Goal: Task Accomplishment & Management: Complete application form

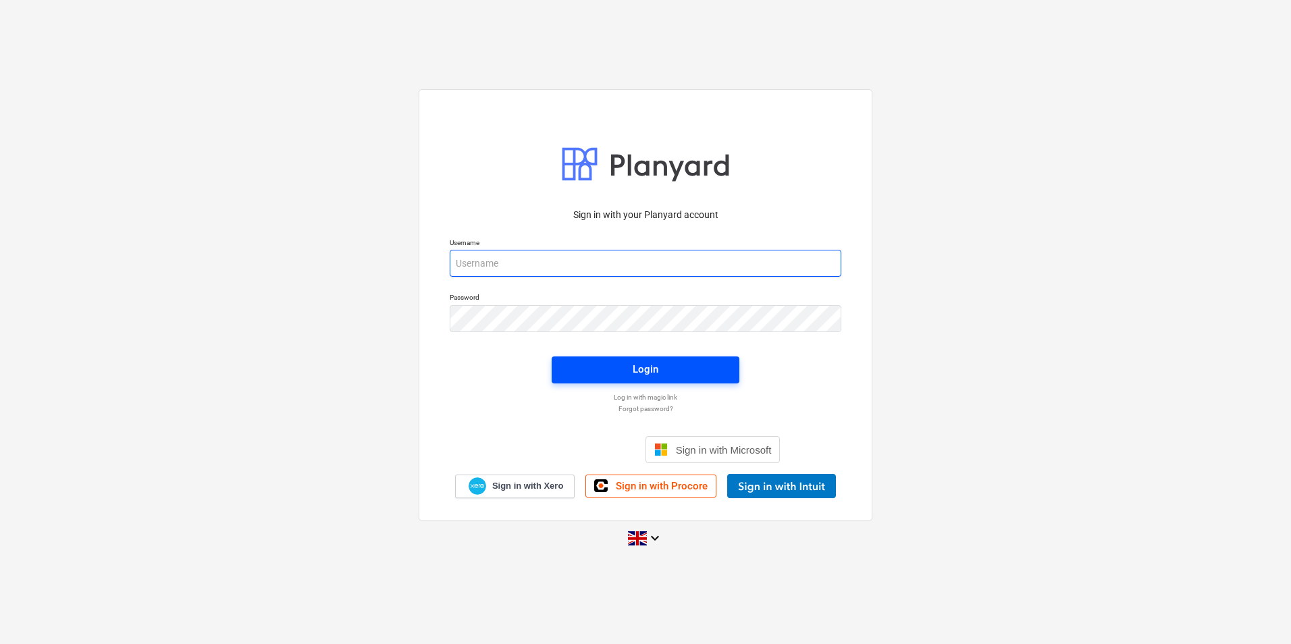
type input "[PERSON_NAME][EMAIL_ADDRESS][DOMAIN_NAME]"
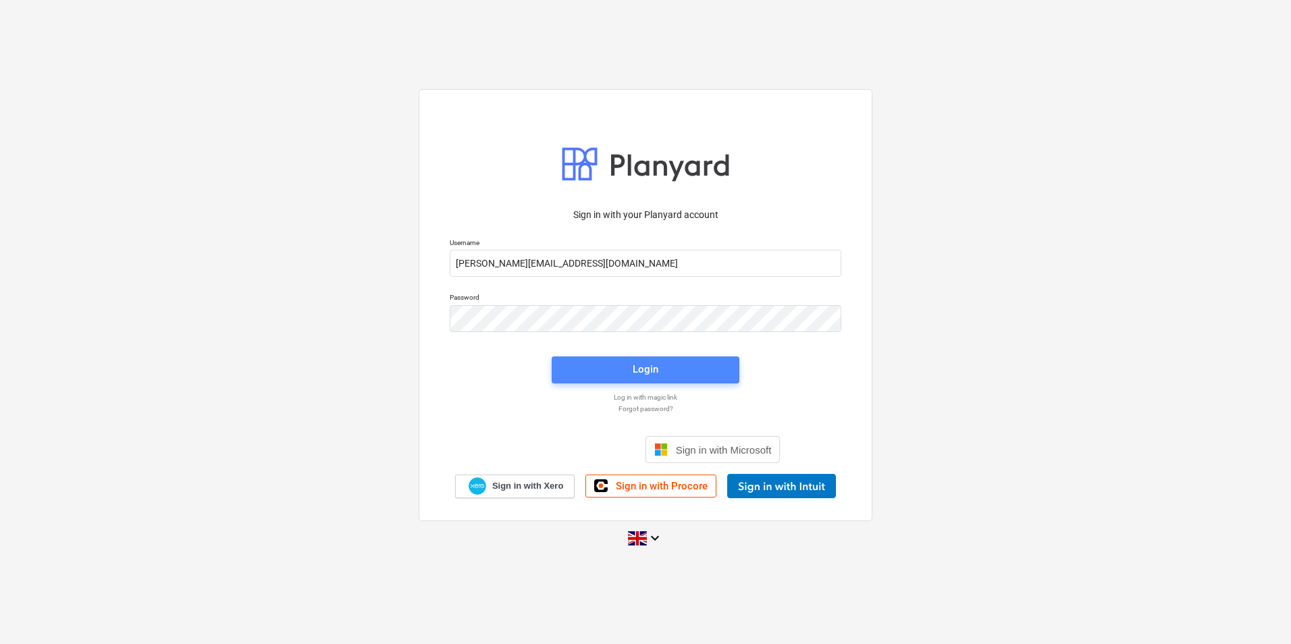
click at [617, 365] on span "Login" at bounding box center [645, 370] width 155 height 18
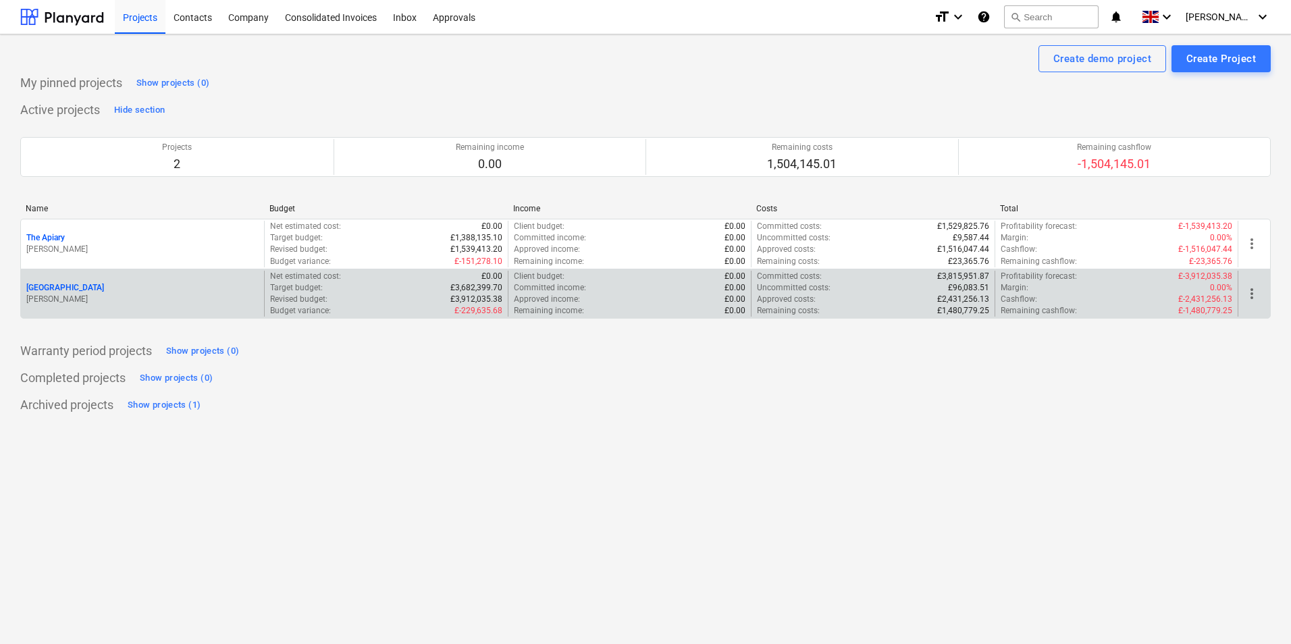
click at [76, 300] on p "[PERSON_NAME]" at bounding box center [142, 299] width 232 height 11
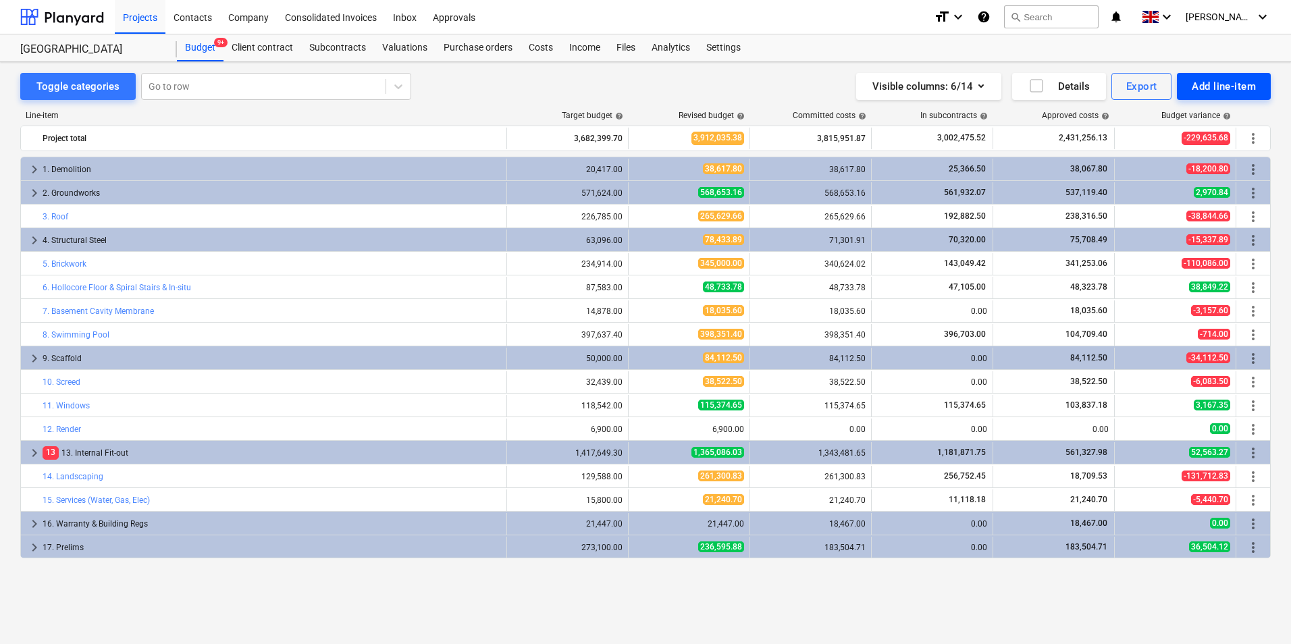
click at [1228, 84] on div "Add line-item" at bounding box center [1224, 87] width 64 height 18
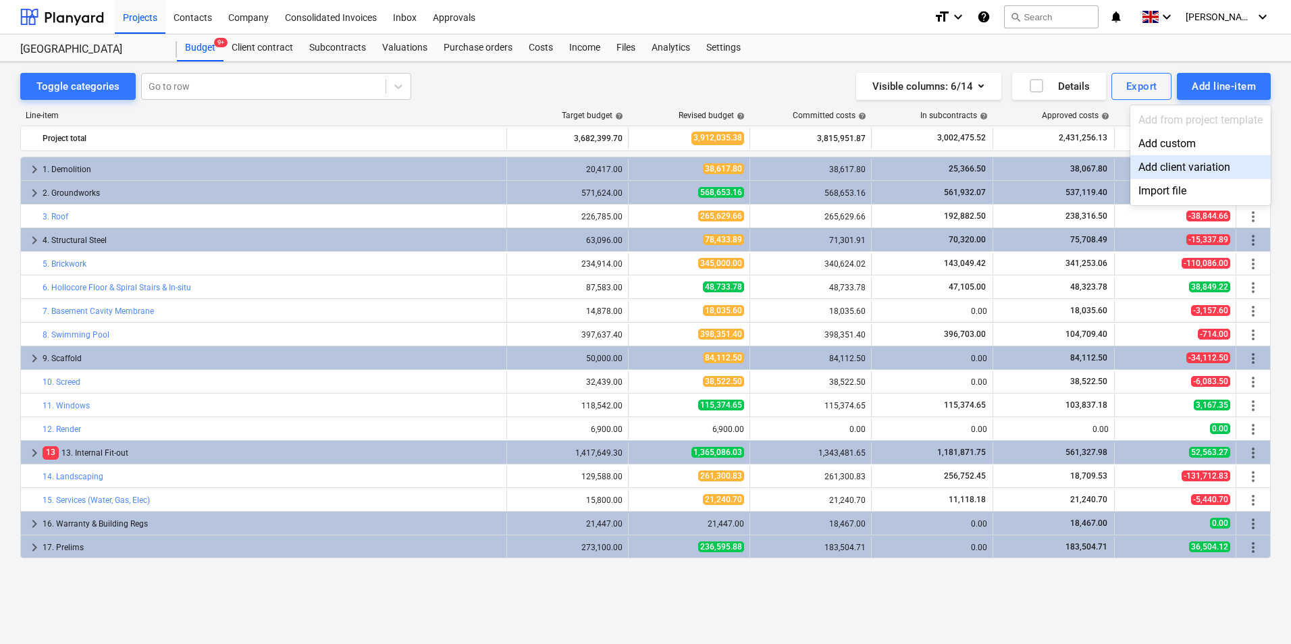
click at [543, 49] on div at bounding box center [645, 322] width 1291 height 644
click at [543, 49] on div "Costs" at bounding box center [541, 47] width 41 height 27
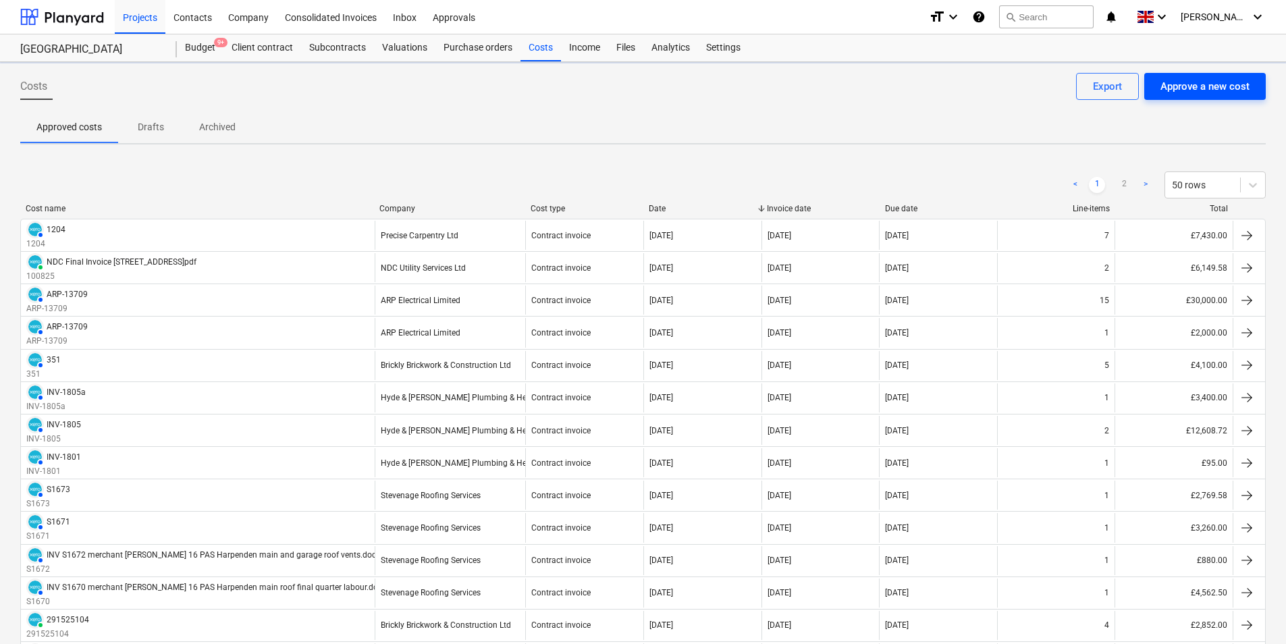
click at [1221, 74] on button "Approve a new cost" at bounding box center [1205, 86] width 122 height 27
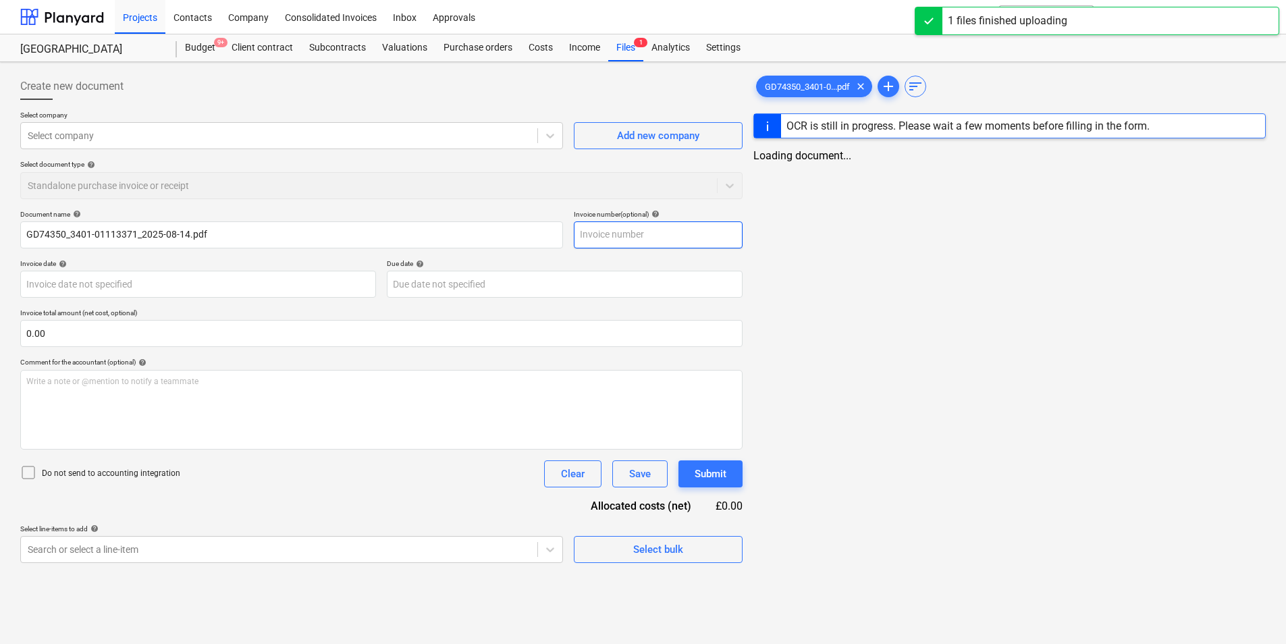
type input "GD74350_3401-01113371_2025-08-14.pdf"
click at [611, 237] on input "text" at bounding box center [661, 234] width 169 height 27
type input "3401/"
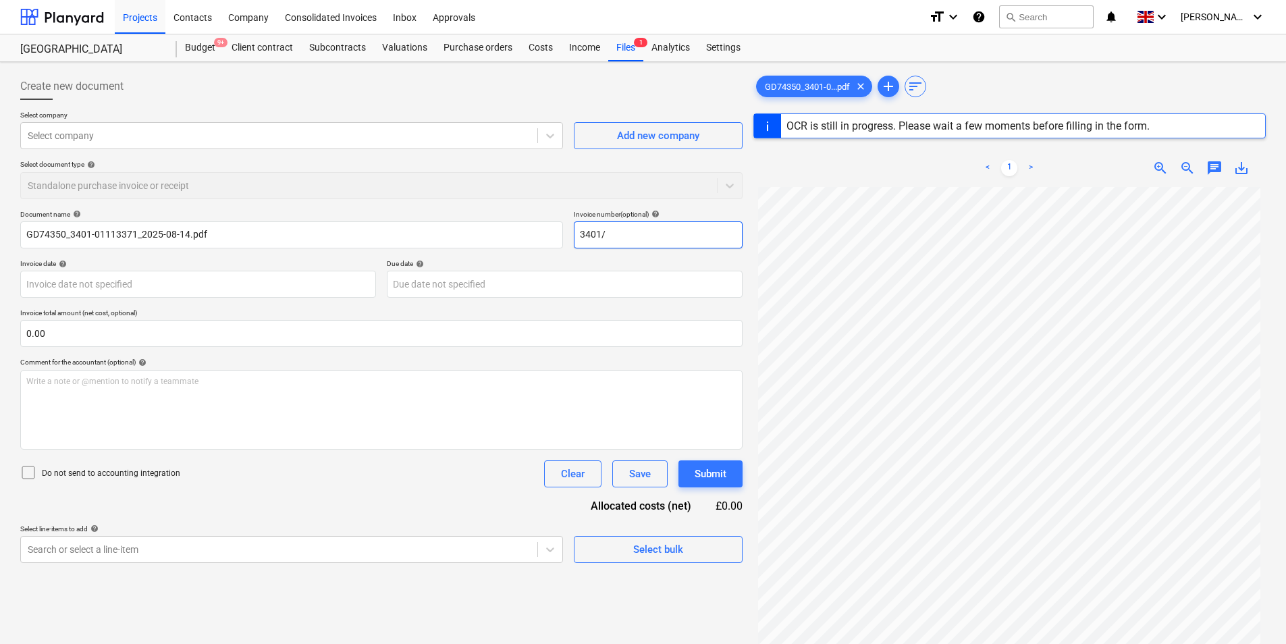
type input "GD74350"
type input "[DATE]"
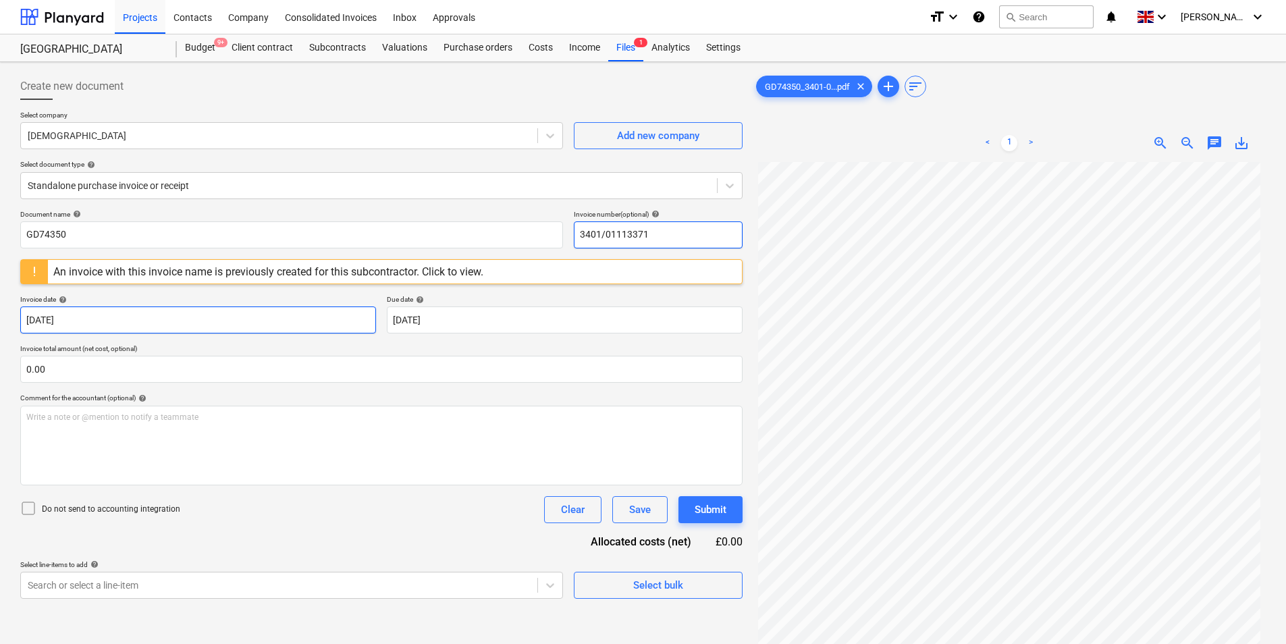
drag, startPoint x: 707, startPoint y: 228, endPoint x: 156, endPoint y: 323, distance: 559.0
click at [200, 277] on div "Document name help GD74350 Invoice number (optional) help 3401/01113371 An invo…" at bounding box center [381, 404] width 722 height 389
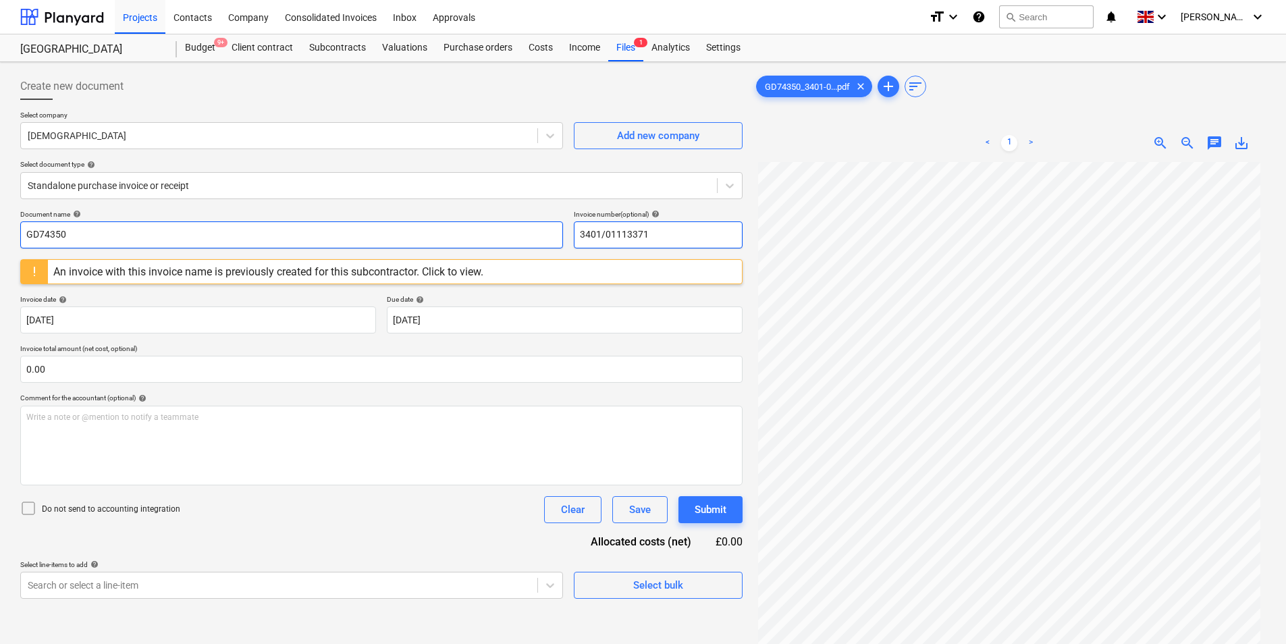
type input "3401/01113371"
click at [187, 226] on input "GD74350" at bounding box center [291, 234] width 543 height 27
paste input "text"
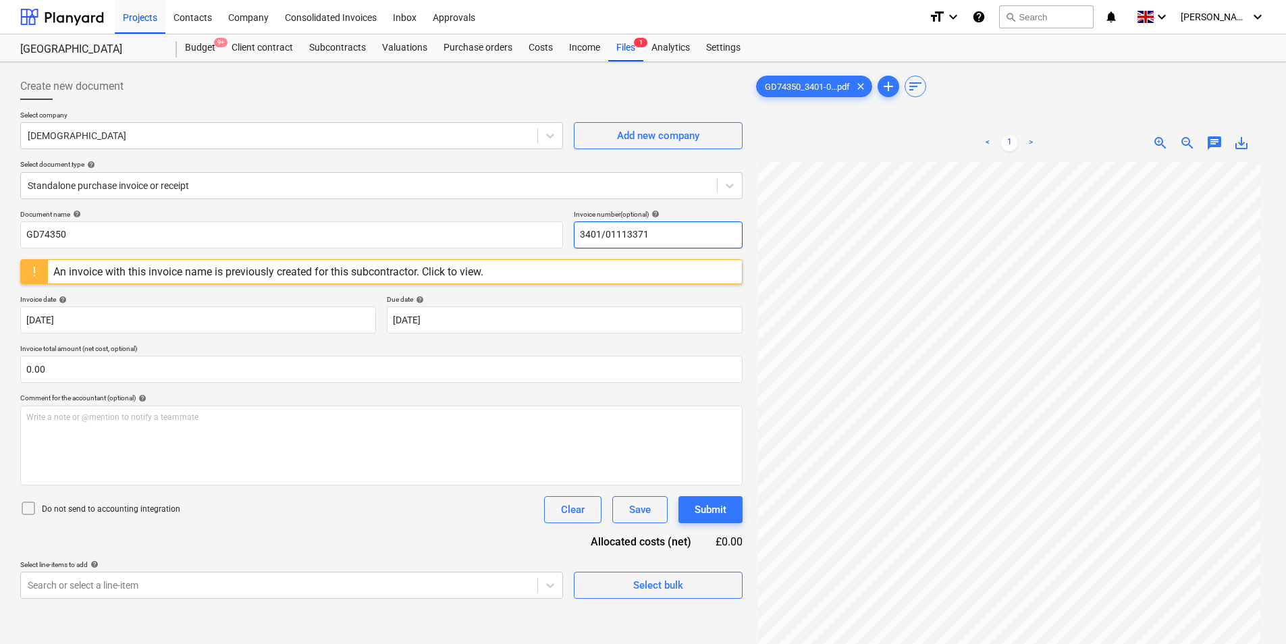
click at [691, 227] on input "3401/01113371" at bounding box center [658, 234] width 169 height 27
drag, startPoint x: 696, startPoint y: 229, endPoint x: 518, endPoint y: 267, distance: 182.4
click at [524, 259] on div "Document name help GD74350 Invoice number (optional) help 3401/01113371 An invo…" at bounding box center [381, 404] width 722 height 389
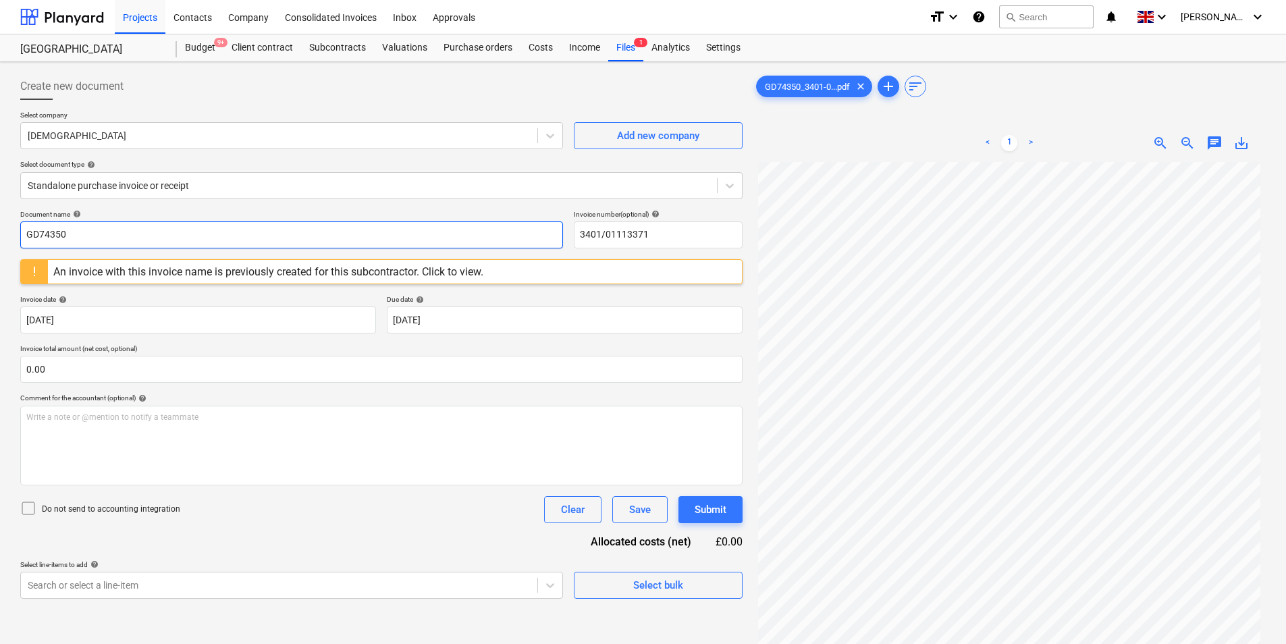
click at [233, 225] on input "GD74350" at bounding box center [291, 234] width 543 height 27
paste input "3401/01113371"
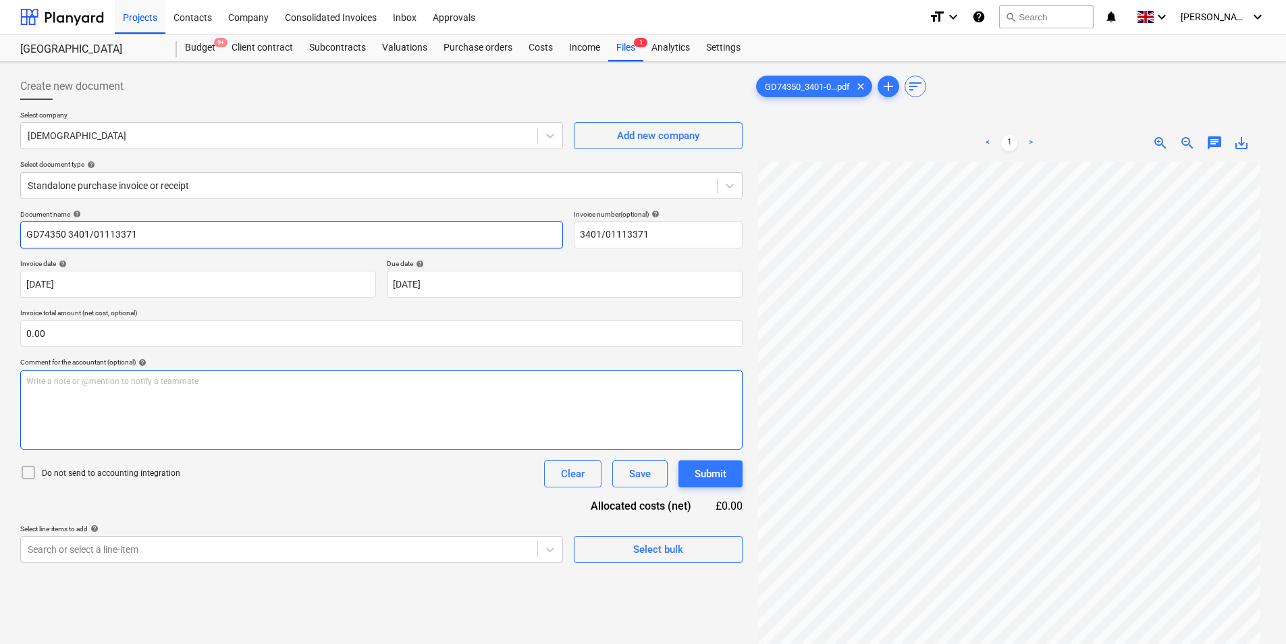
type input "GD74350 3401/01113371"
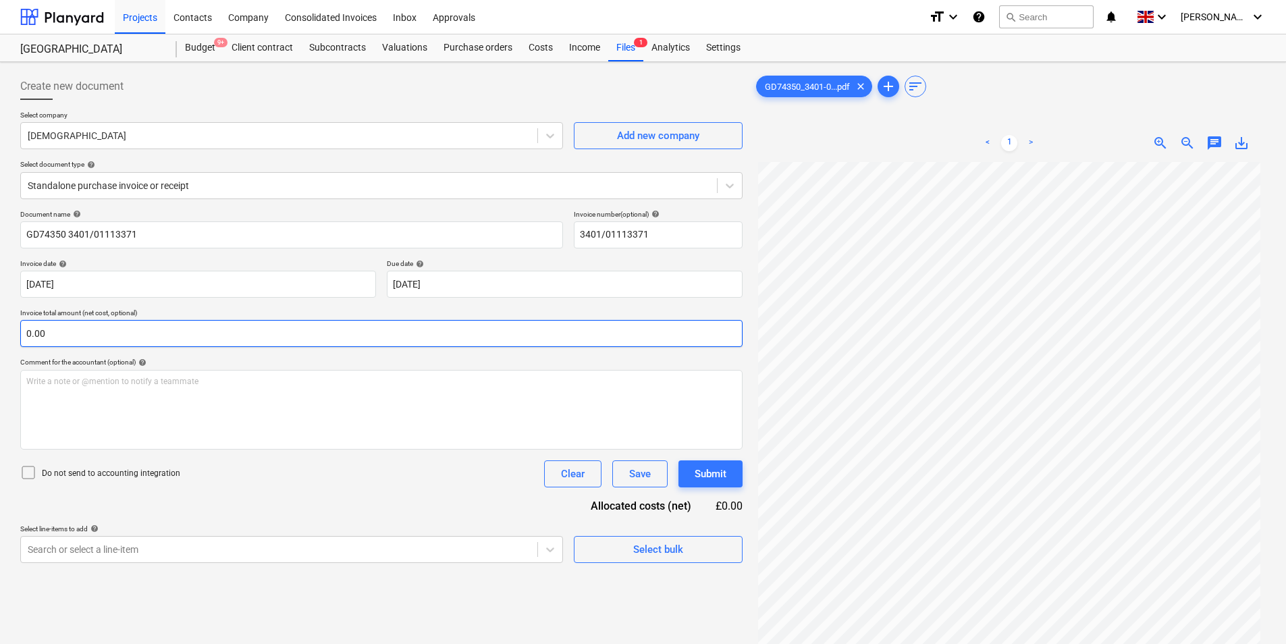
click at [130, 334] on input "0.00" at bounding box center [381, 333] width 722 height 27
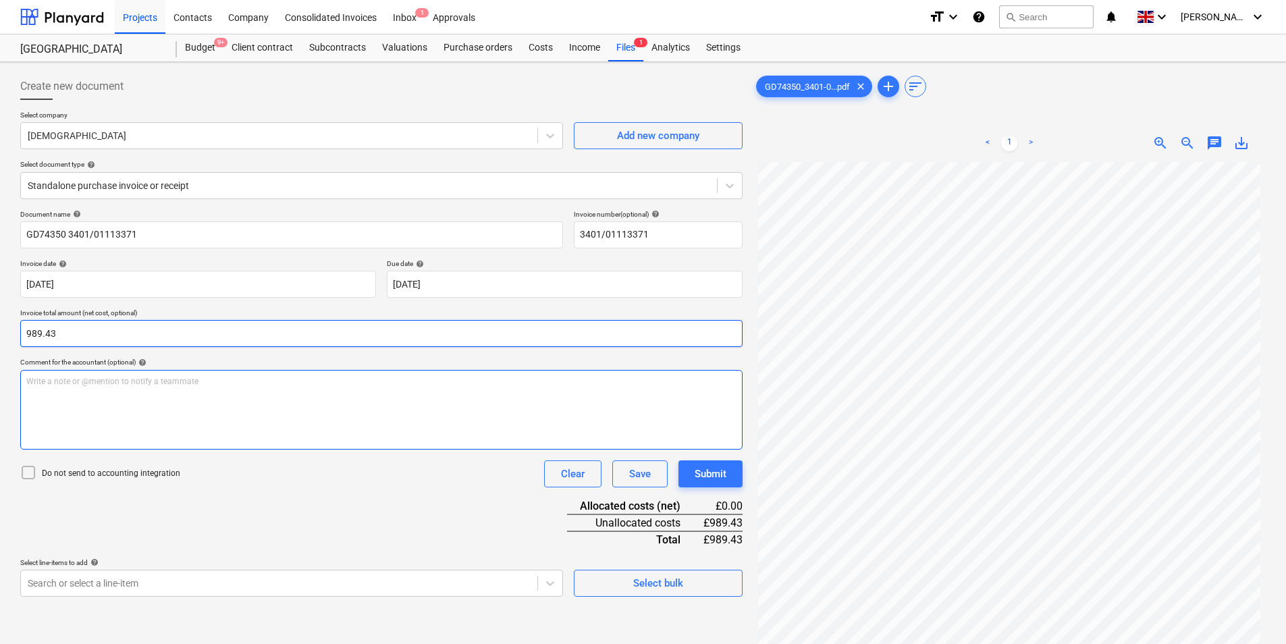
type input "989.43"
click at [213, 446] on div "Write a note or @mention to notify a teammate [PERSON_NAME]" at bounding box center [381, 410] width 722 height 80
drag, startPoint x: 54, startPoint y: 381, endPoint x: 0, endPoint y: 388, distance: 54.4
click at [0, 388] on div "Create new document Select company Jewson Add new company Select document type …" at bounding box center [643, 420] width 1286 height 717
click at [155, 396] on div "Mixed timber" at bounding box center [381, 410] width 722 height 80
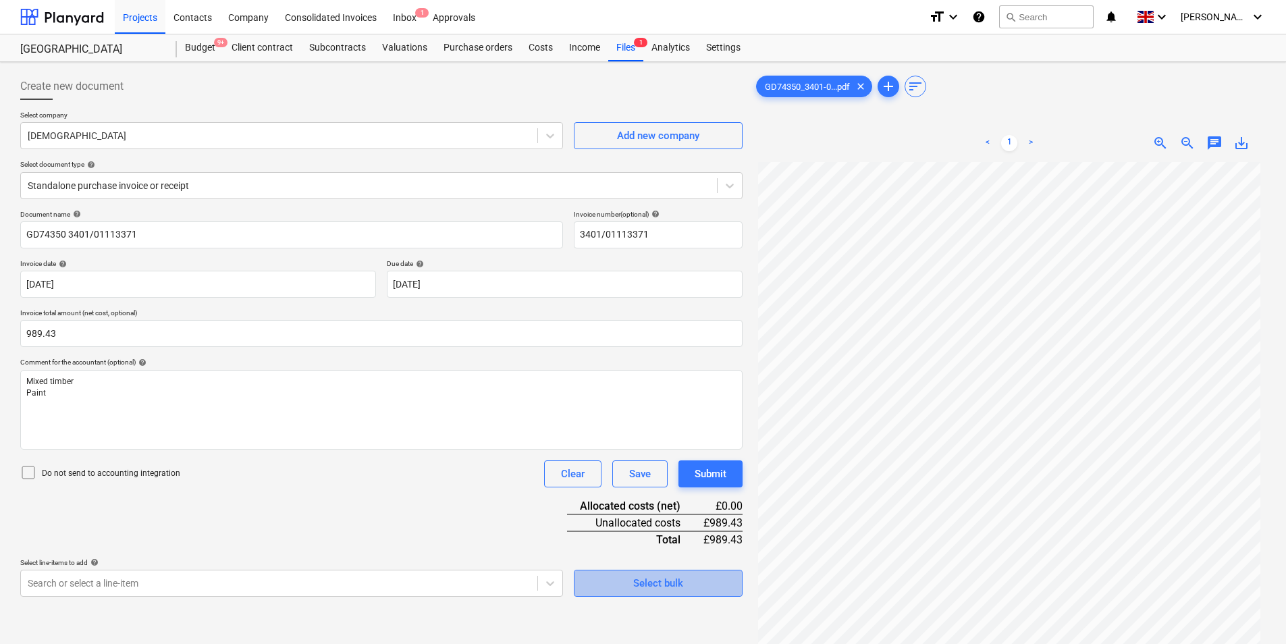
click at [615, 594] on button "Select bulk" at bounding box center [658, 583] width 169 height 27
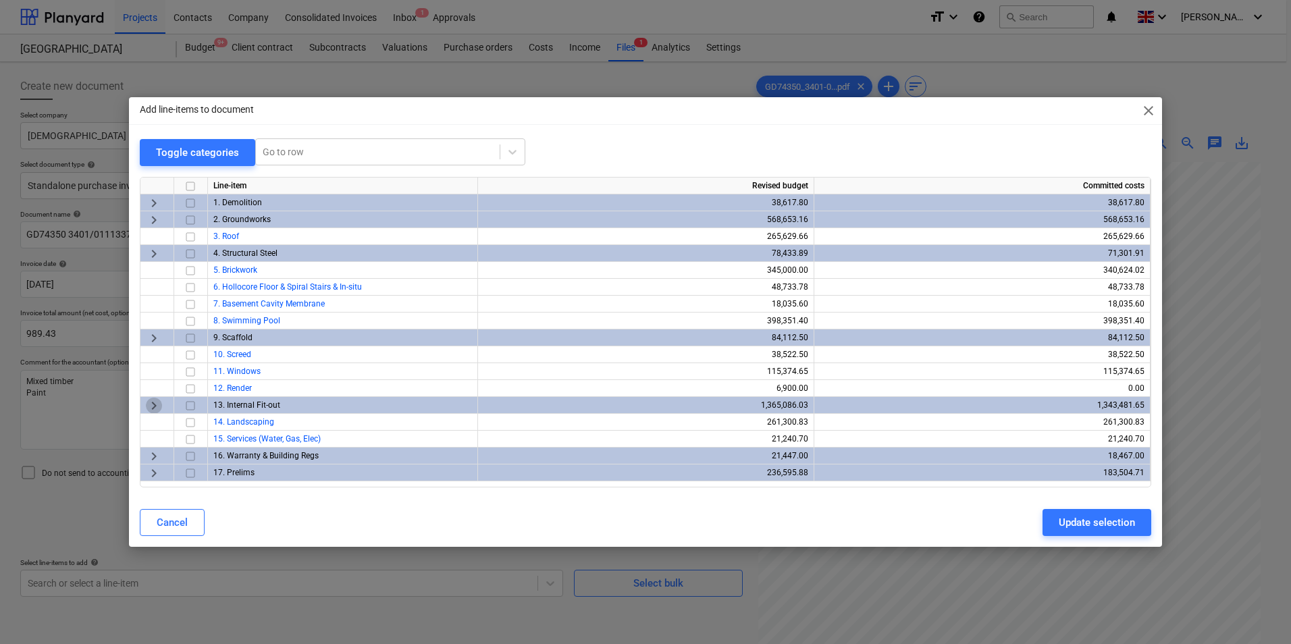
click at [155, 402] on span "keyboard_arrow_right" at bounding box center [154, 406] width 16 height 16
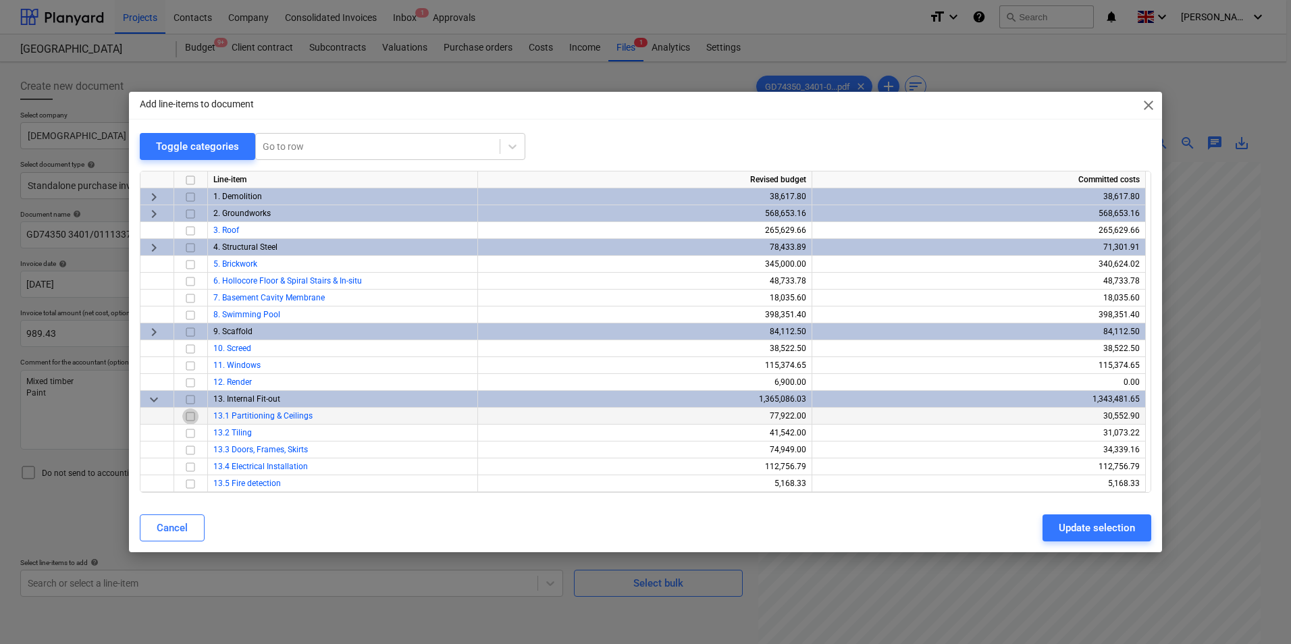
click at [188, 417] on input "checkbox" at bounding box center [190, 417] width 16 height 16
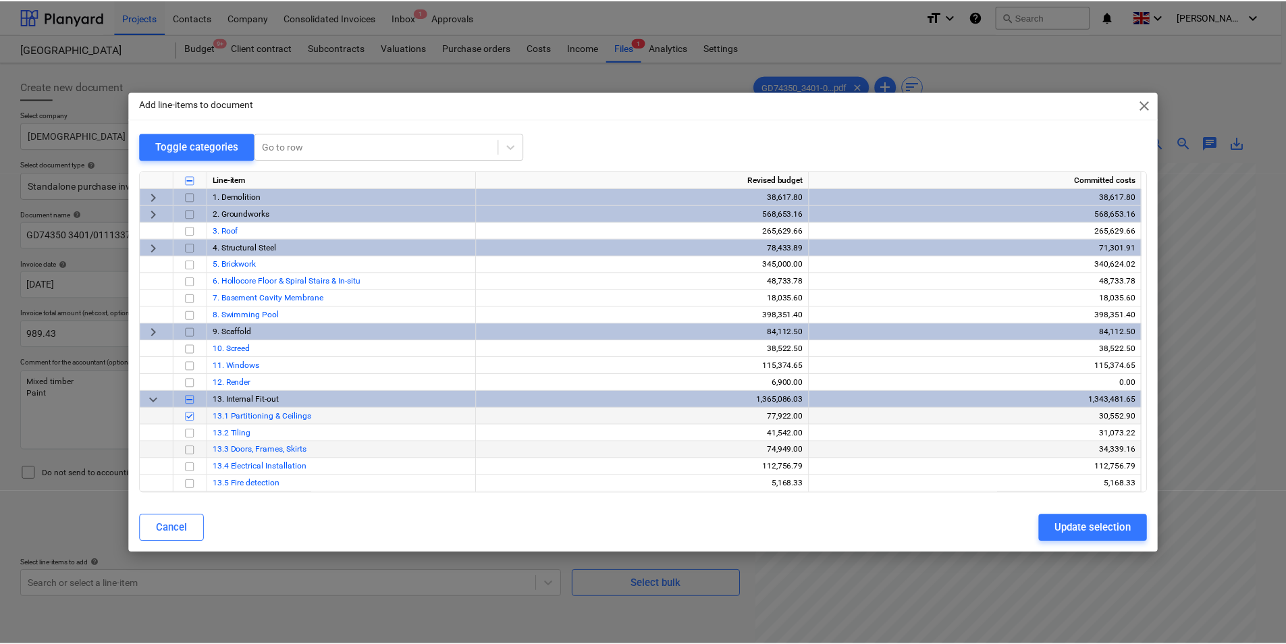
scroll to position [315, 0]
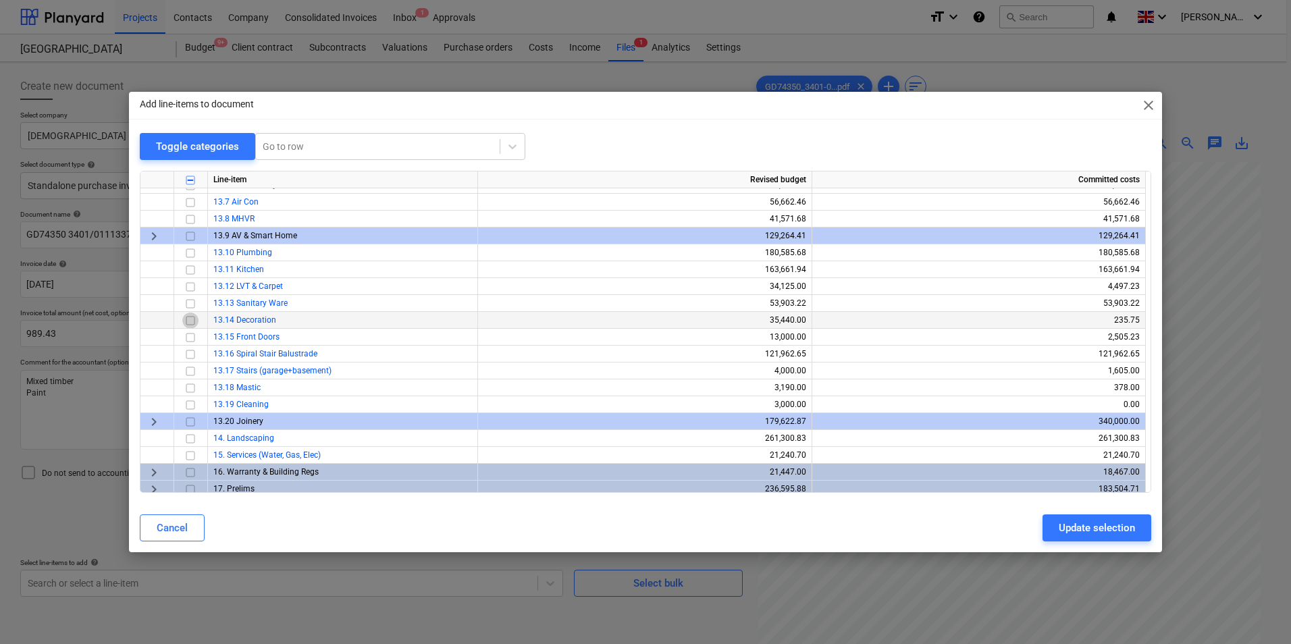
click at [195, 319] on input "checkbox" at bounding box center [190, 321] width 16 height 16
click at [1090, 527] on div "Update selection" at bounding box center [1097, 528] width 76 height 18
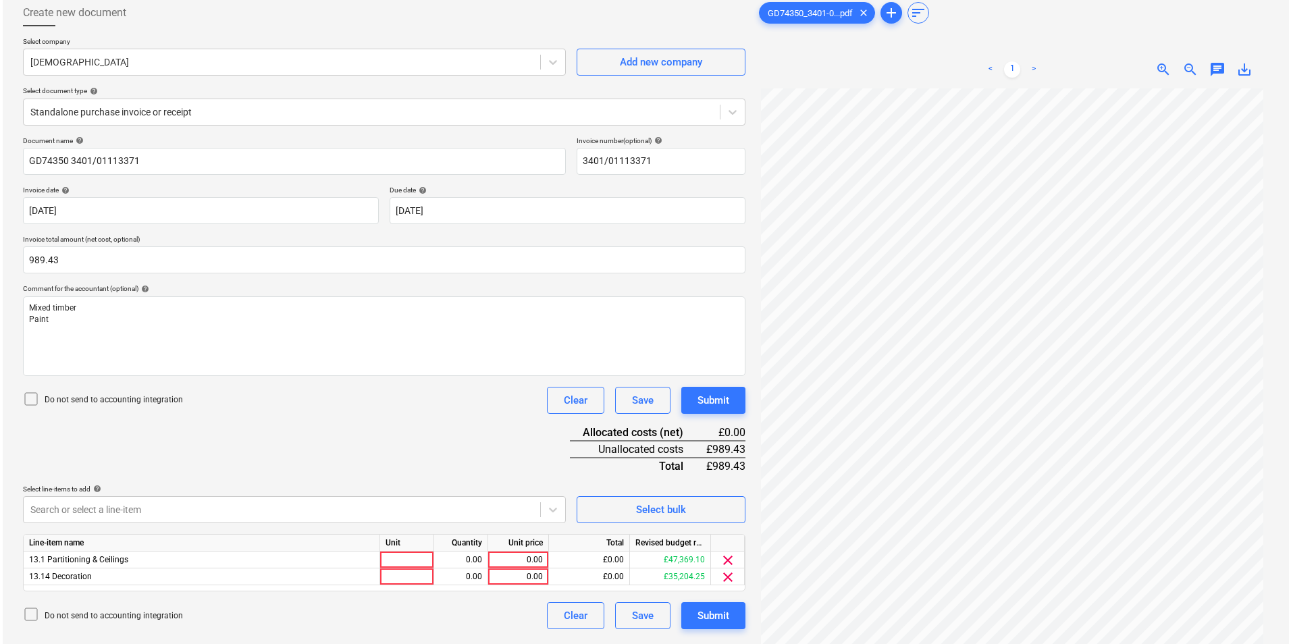
scroll to position [135, 0]
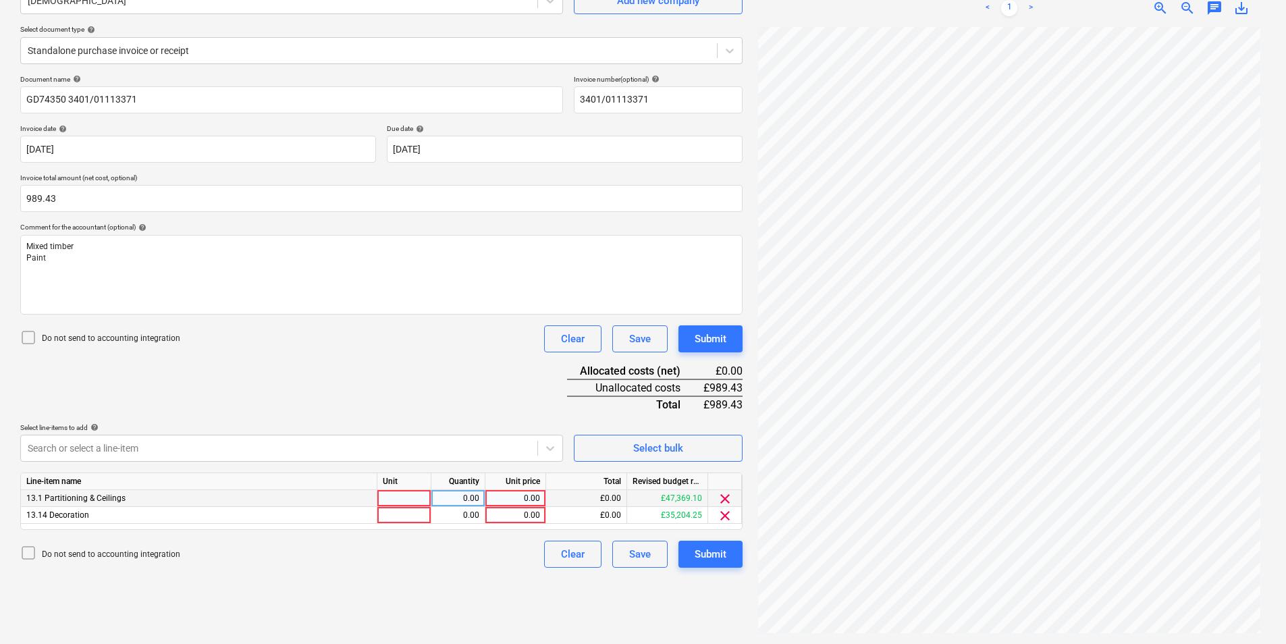
click at [401, 496] on div at bounding box center [404, 498] width 54 height 17
type input "ea"
click at [390, 515] on div at bounding box center [404, 515] width 54 height 17
type input "ea"
type input "44.16"
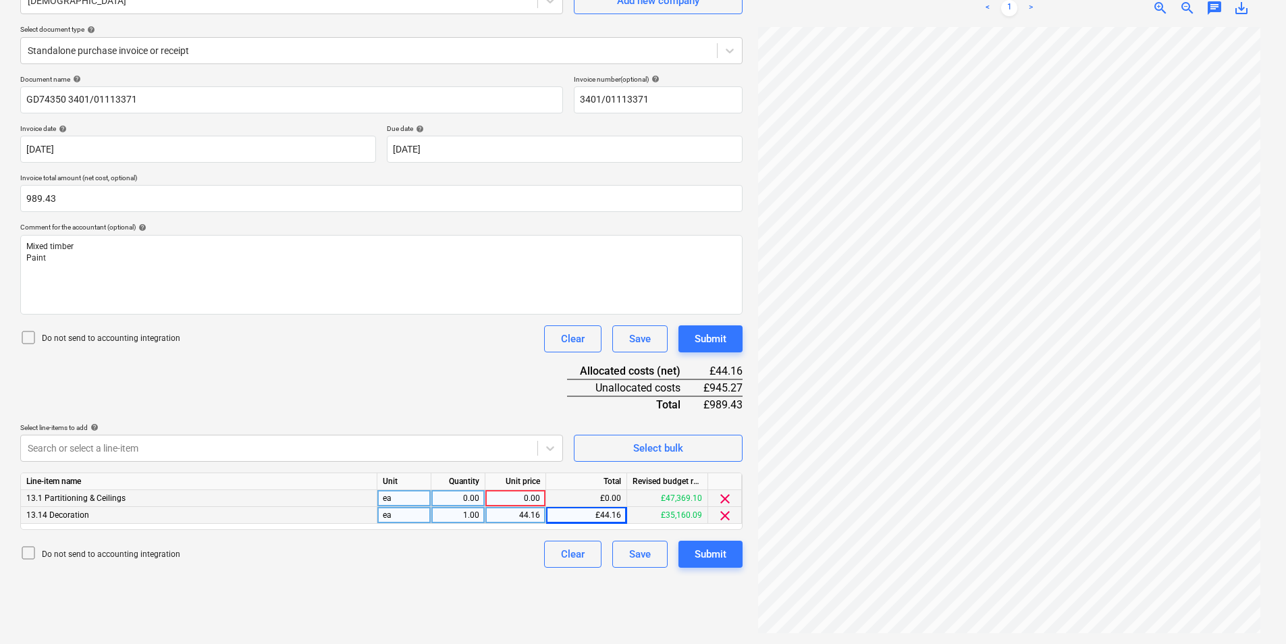
click at [469, 494] on div "0.00" at bounding box center [458, 498] width 43 height 17
type input "1"
type input "945.27"
click at [707, 558] on div "Submit" at bounding box center [711, 555] width 32 height 18
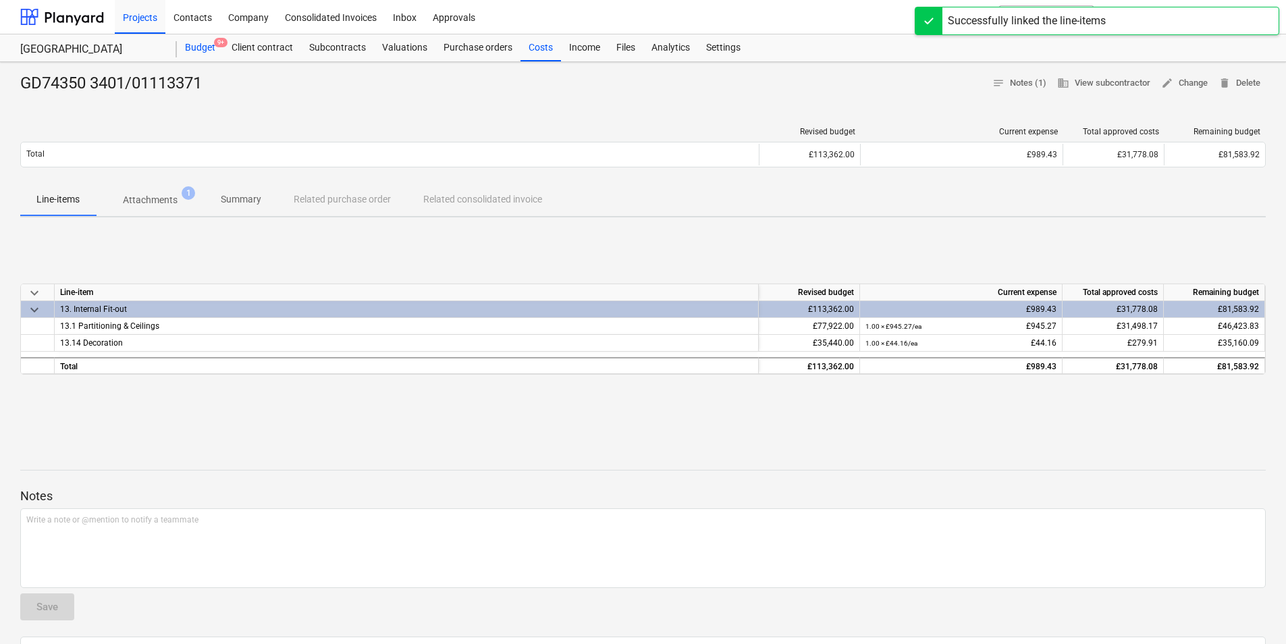
click at [211, 45] on div "Budget 9+" at bounding box center [200, 47] width 47 height 27
